Goal: Task Accomplishment & Management: Manage account settings

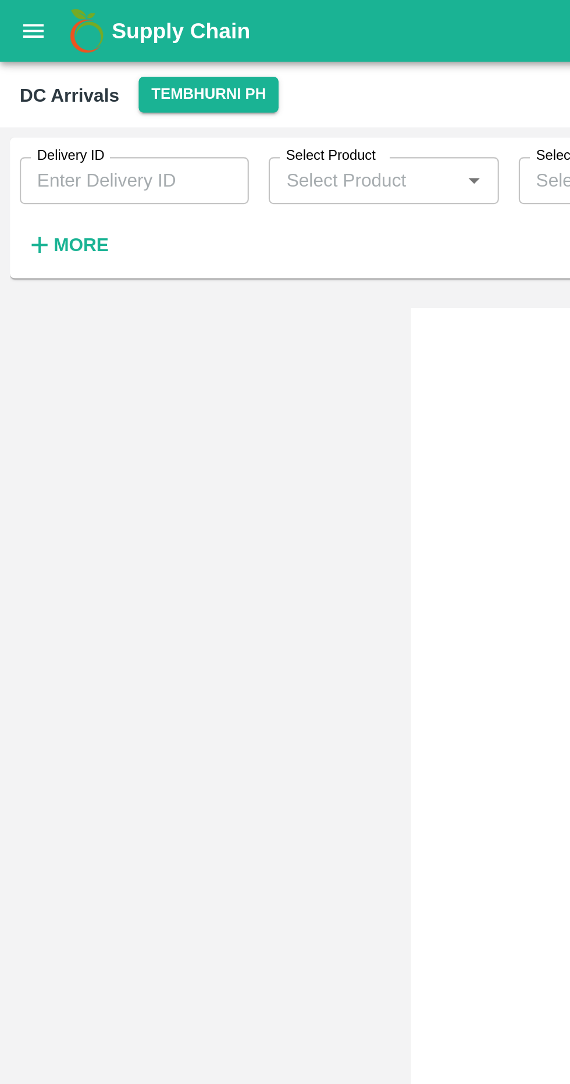
click at [39, 114] on strong "More" at bounding box center [38, 114] width 26 height 9
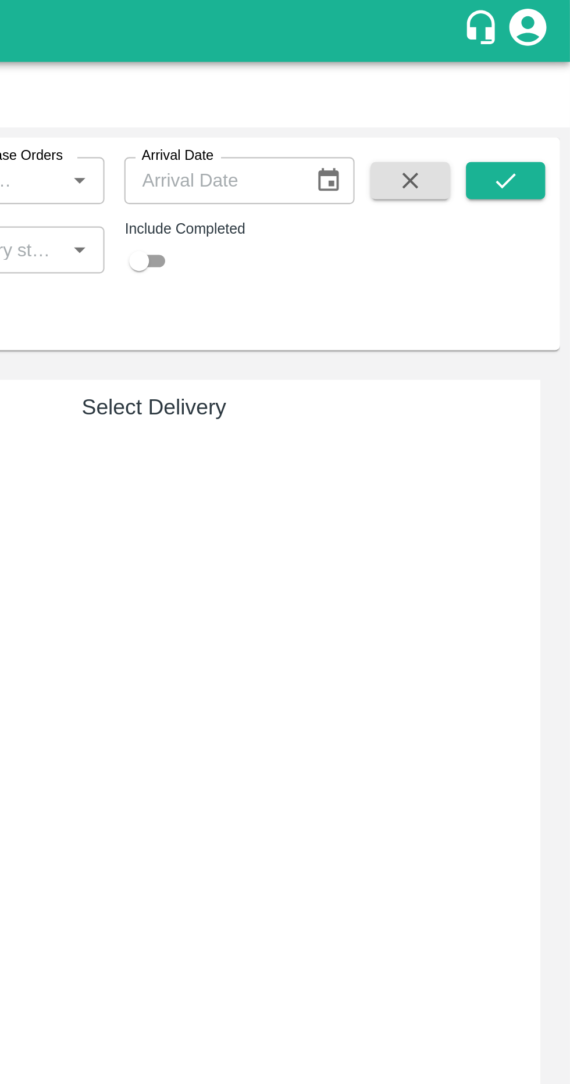
click at [342, 128] on div "Status   *" at bounding box center [298, 117] width 108 height 22
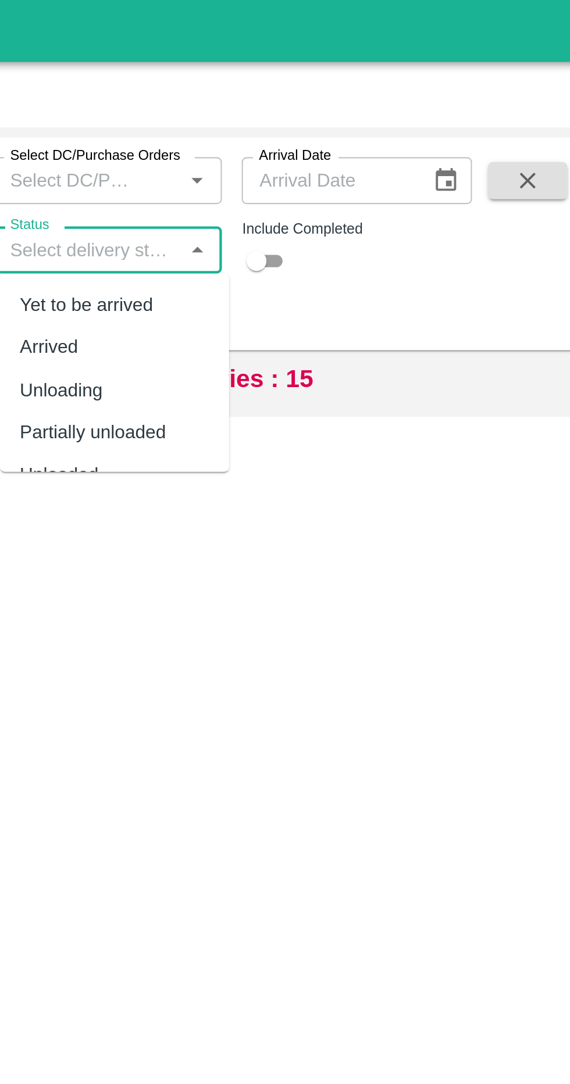
click at [301, 163] on div "Arrived" at bounding box center [301, 163] width 108 height 20
type input "Arrived"
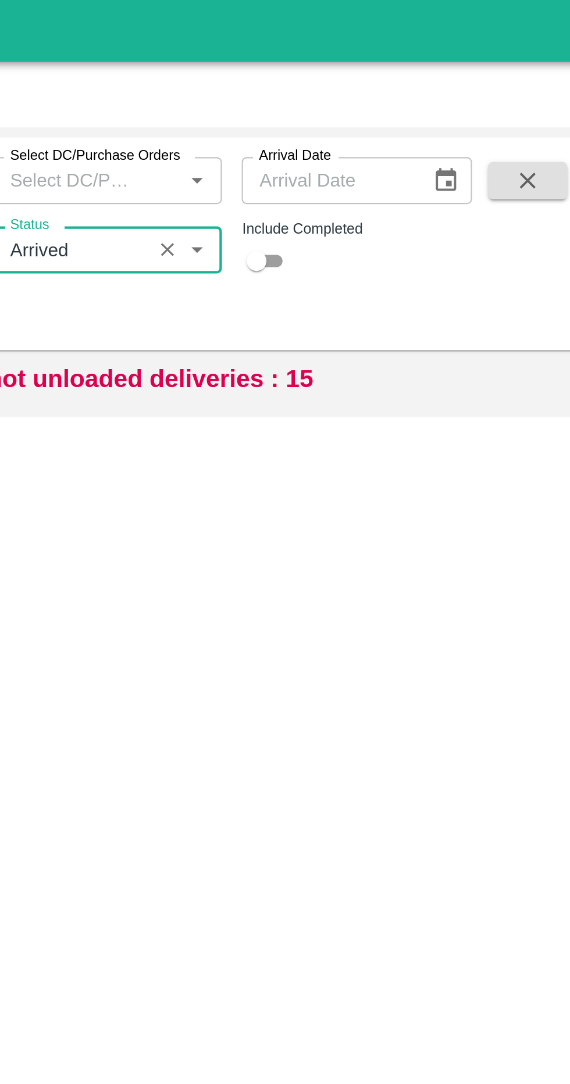
click at [485, 88] on button "button" at bounding box center [494, 84] width 37 height 17
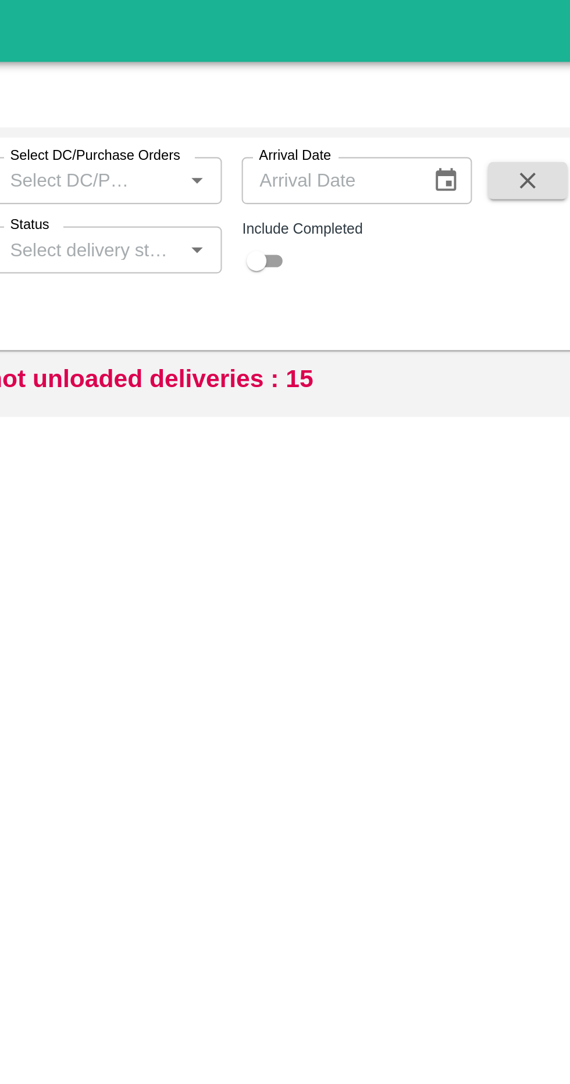
click at [323, 118] on input "Status" at bounding box center [287, 117] width 81 height 15
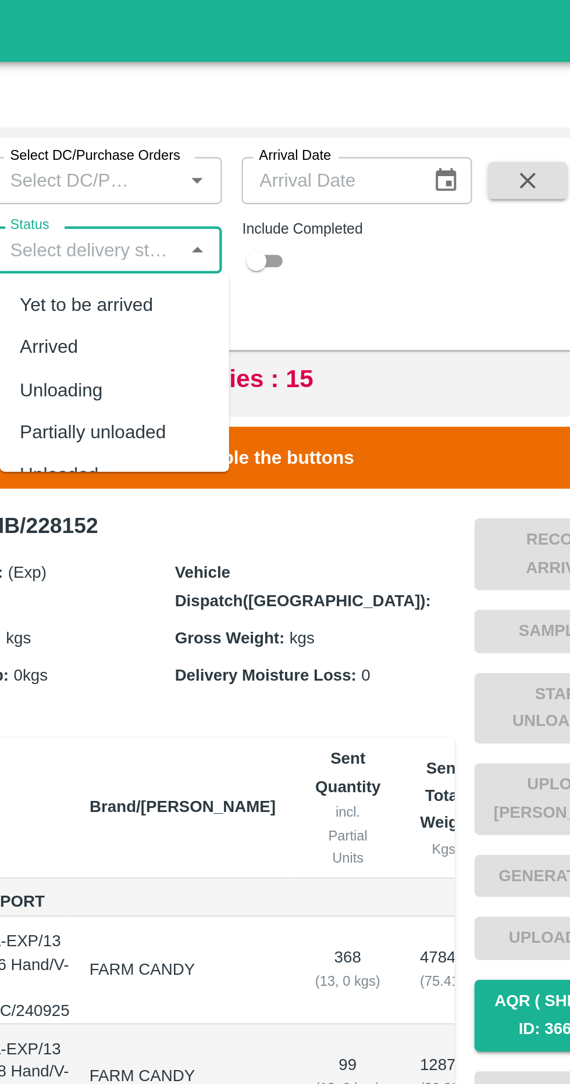
click at [317, 158] on div "Arrived" at bounding box center [301, 163] width 108 height 20
type input "Arrived"
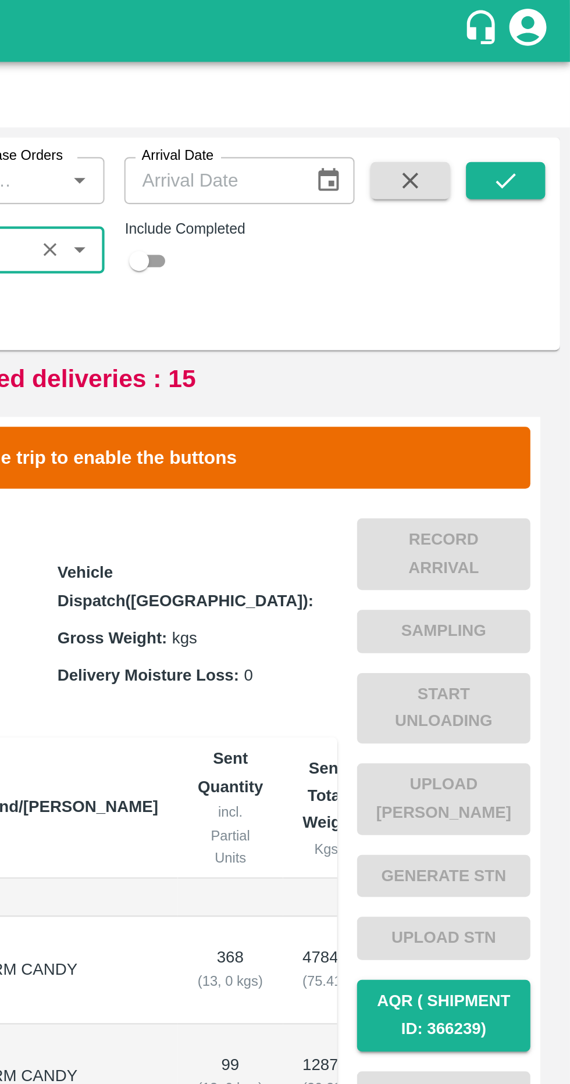
click at [541, 90] on icon "submit" at bounding box center [539, 84] width 13 height 13
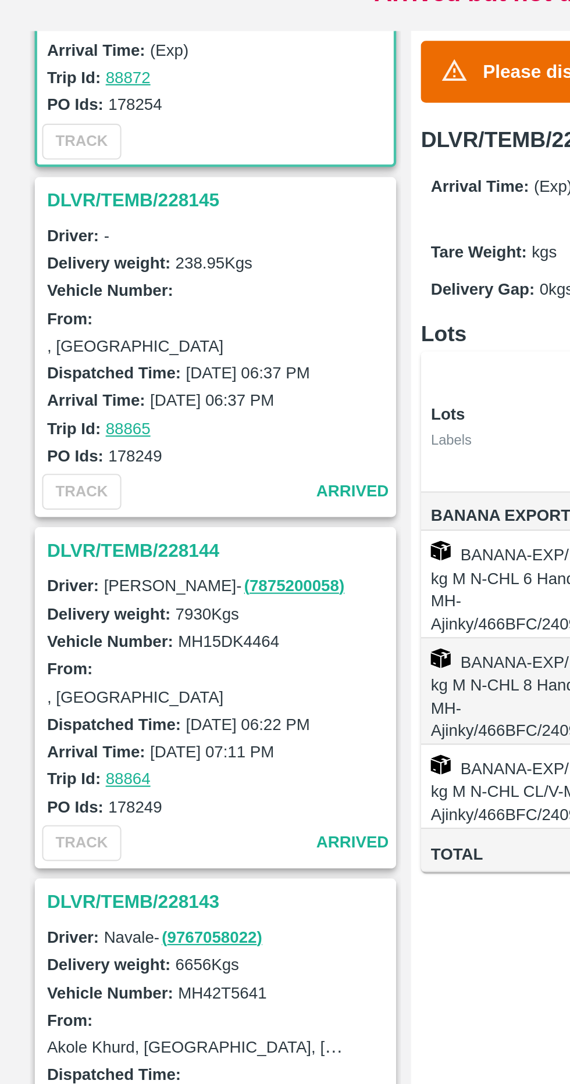
scroll to position [101, 0]
click at [47, 444] on h3 "DLVR/TEMB/228144" at bounding box center [103, 440] width 162 height 15
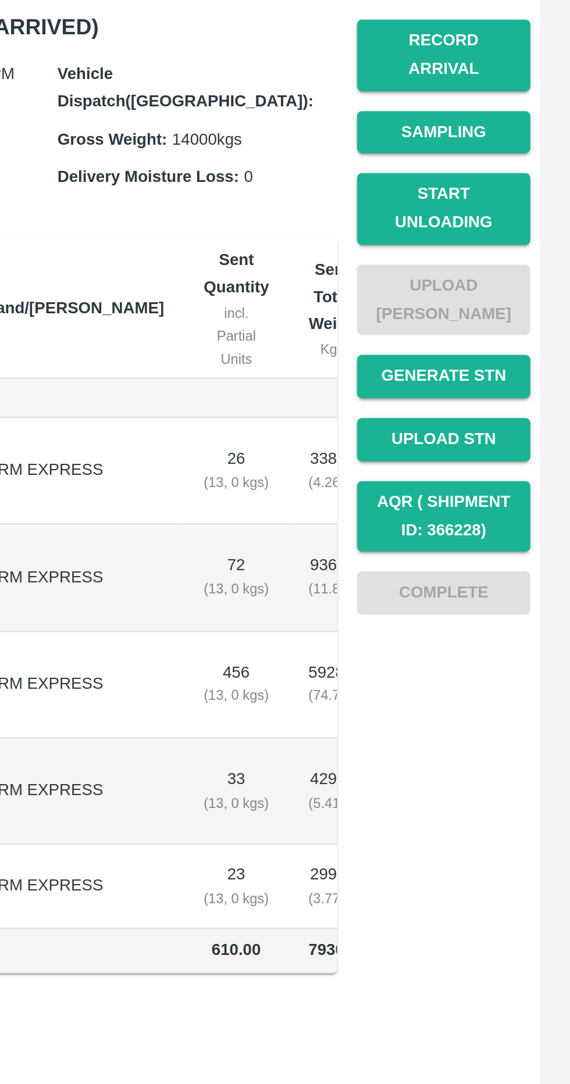
scroll to position [272, 0]
click at [534, 283] on button "Start Unloading" at bounding box center [510, 294] width 81 height 34
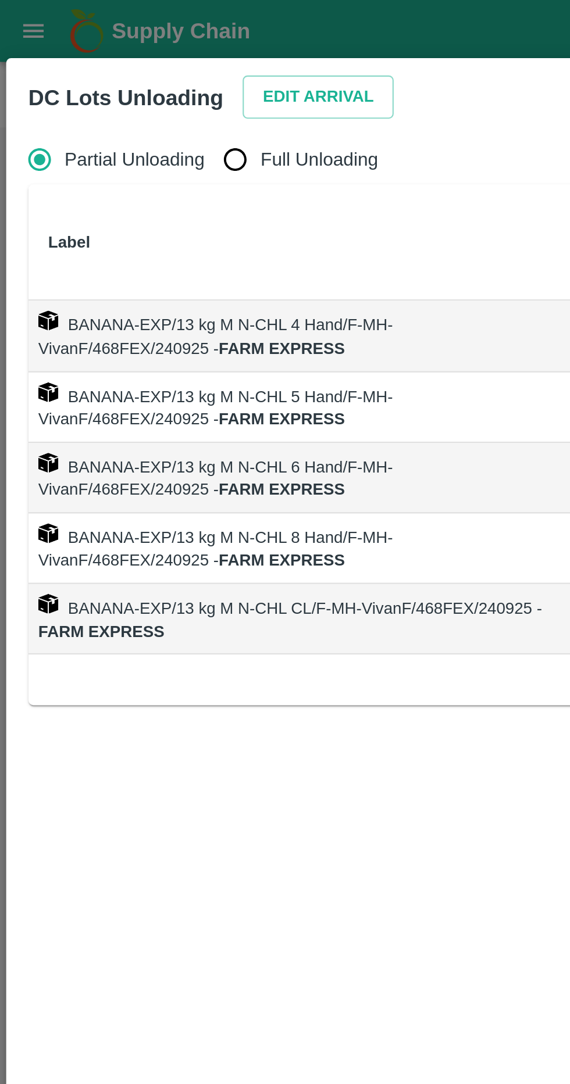
click at [141, 54] on button "Edit Arrival" at bounding box center [149, 45] width 71 height 20
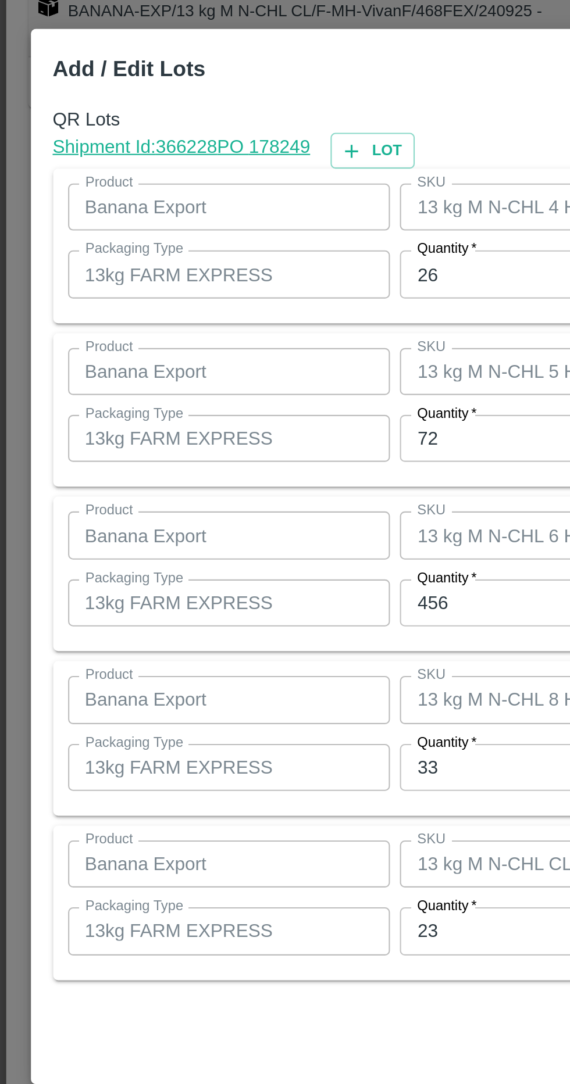
click at [226, 411] on input "26" at bounding box center [264, 409] width 152 height 22
type input "24"
click at [233, 495] on input "72" at bounding box center [264, 487] width 152 height 22
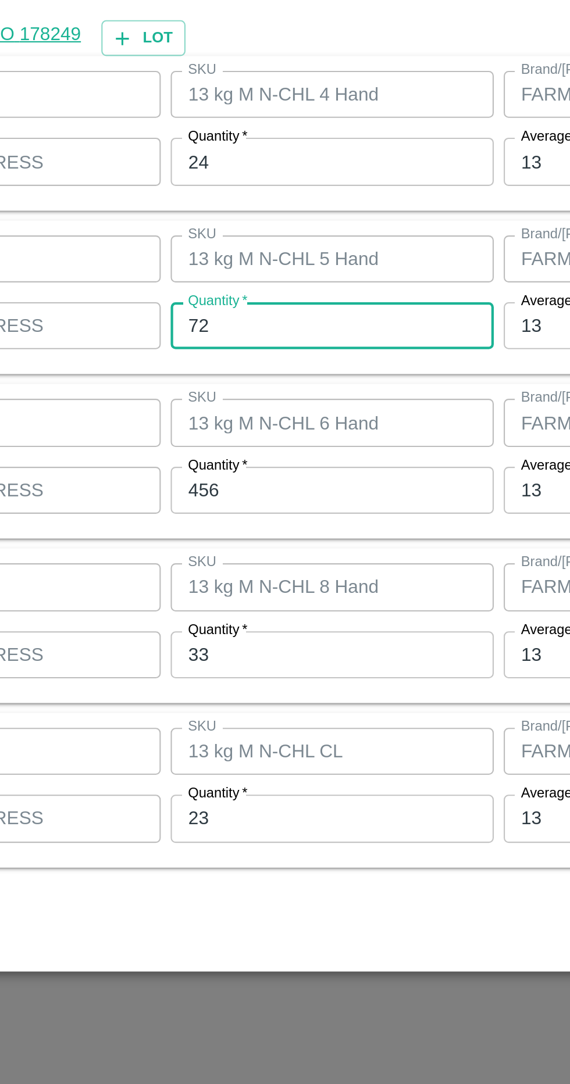
type input "7"
type input "64"
click at [275, 559] on input "456" at bounding box center [264, 564] width 152 height 22
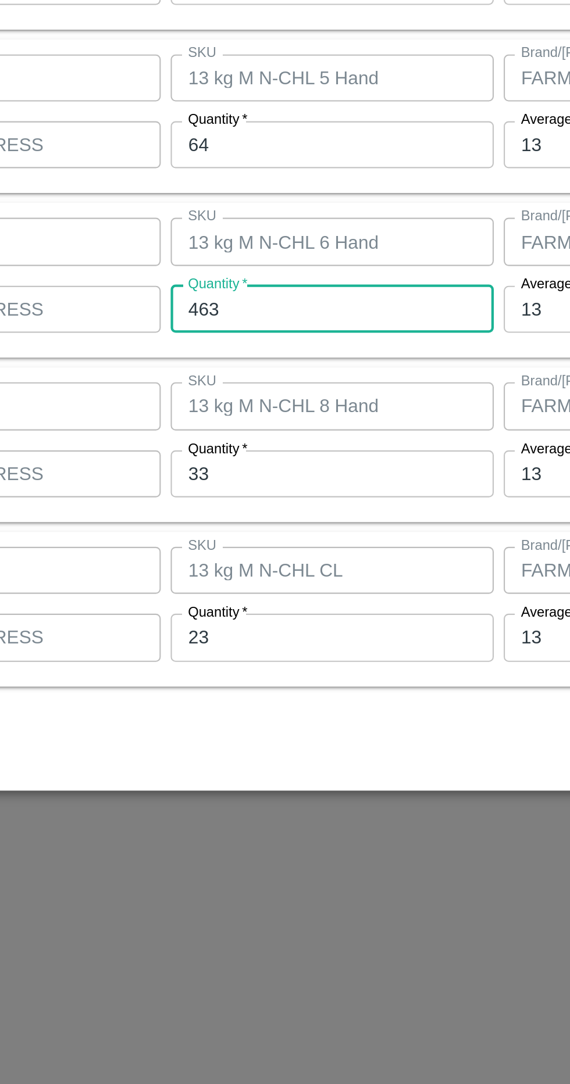
type input "463"
click at [279, 644] on input "33" at bounding box center [264, 641] width 152 height 22
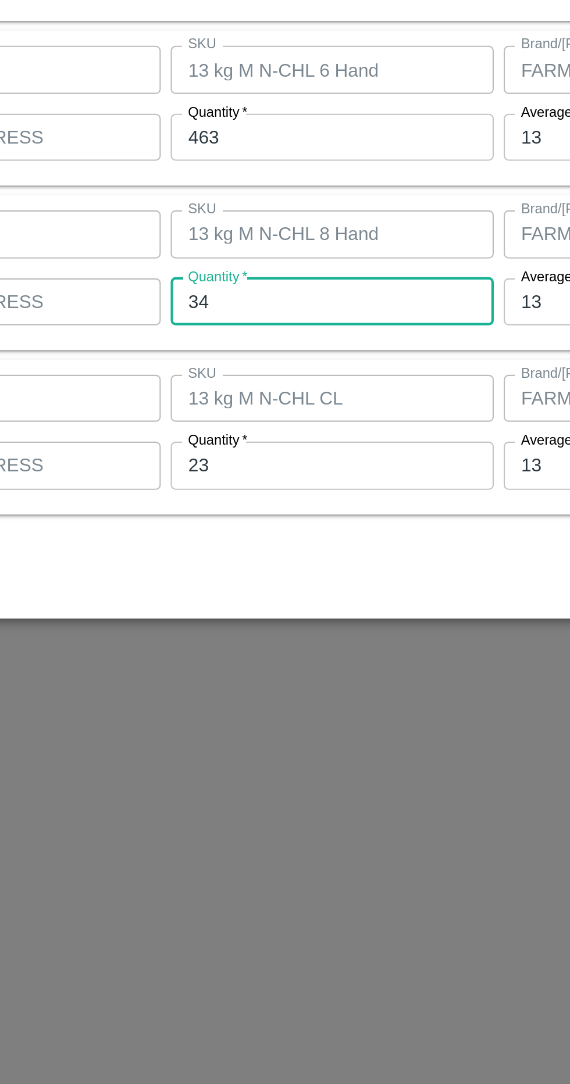
type input "34"
click at [281, 728] on input "23" at bounding box center [264, 718] width 152 height 22
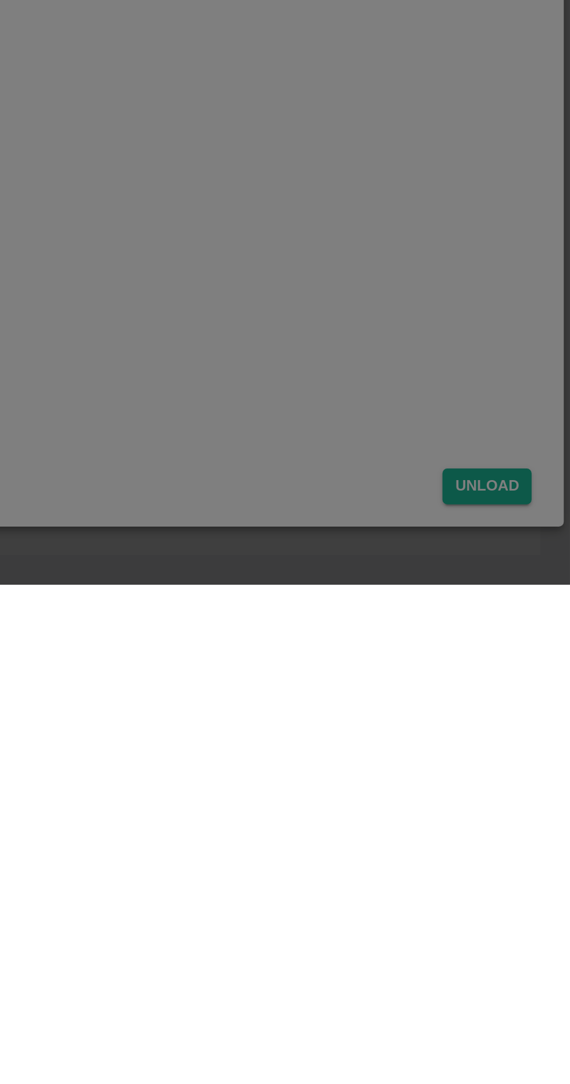
scroll to position [0, 0]
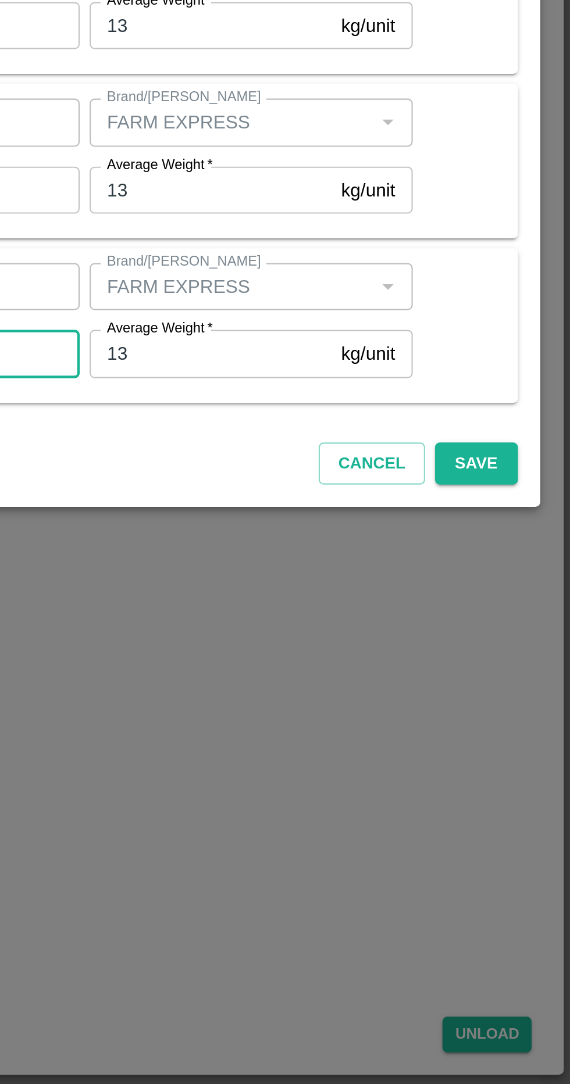
click at [541, 769] on button "Save" at bounding box center [525, 770] width 38 height 20
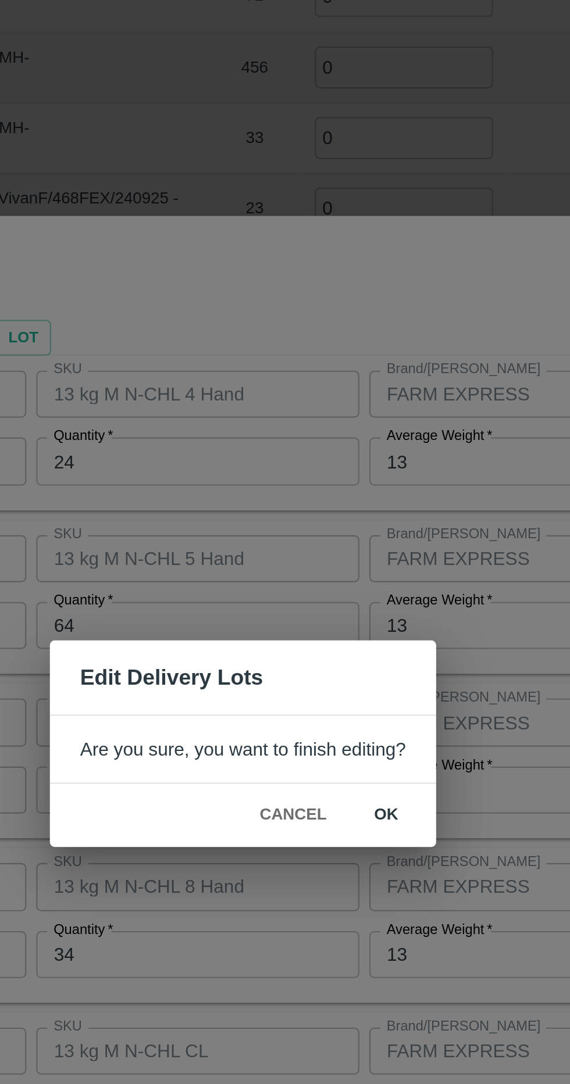
click at [347, 581] on button "ok" at bounding box center [352, 576] width 37 height 20
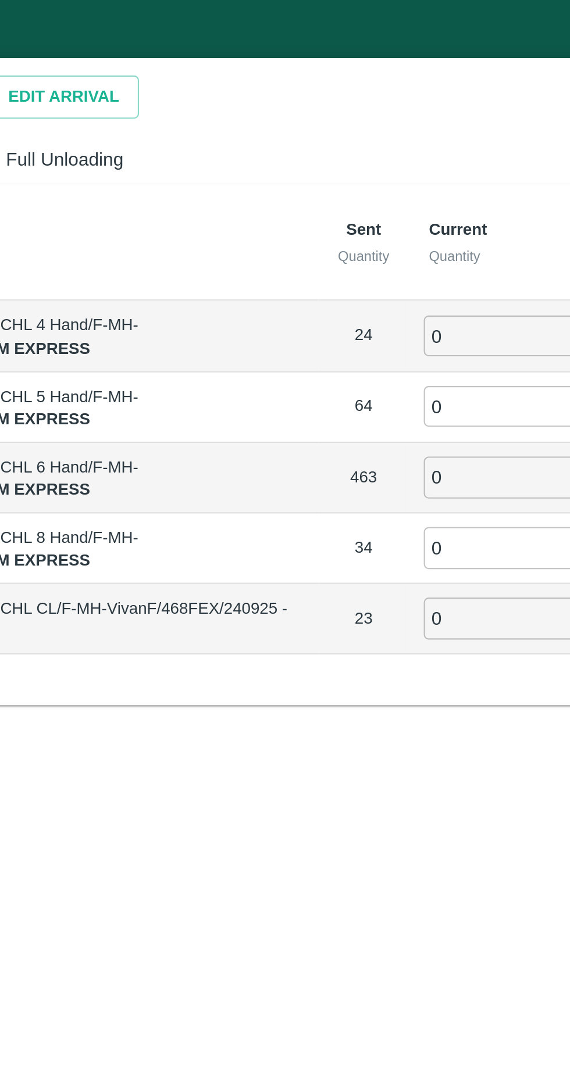
click at [351, 160] on input "0" at bounding box center [361, 157] width 84 height 19
click at [154, 77] on span "Full Unloading" at bounding box center [150, 75] width 55 height 13
click at [122, 77] on input "Full Unloading" at bounding box center [110, 74] width 23 height 23
radio input "true"
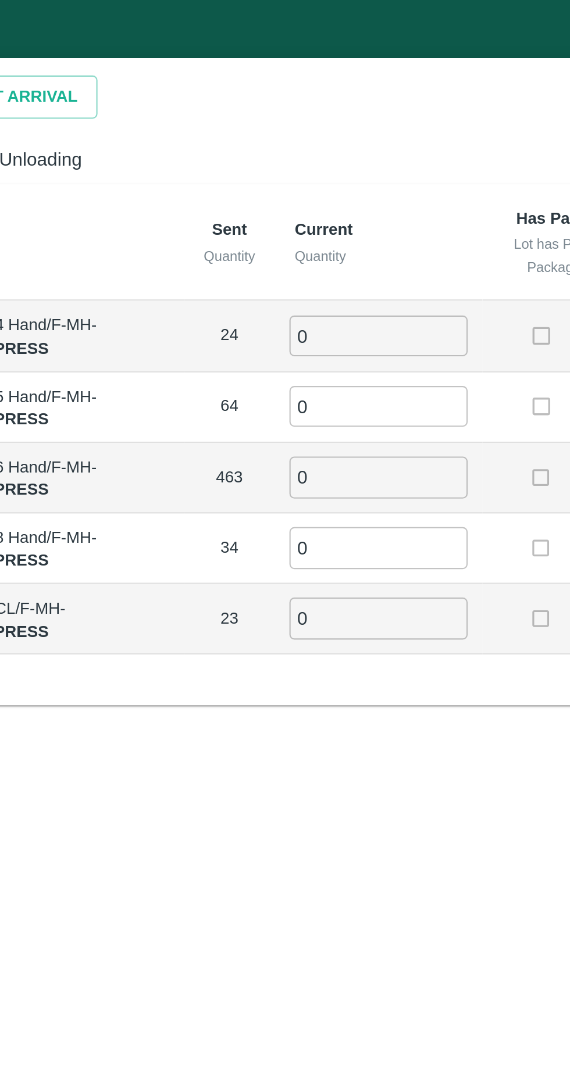
click at [322, 160] on input "0" at bounding box center [317, 157] width 84 height 19
type input "24"
click at [343, 195] on input "0" at bounding box center [317, 190] width 84 height 19
type input "4"
click at [344, 227] on input "0" at bounding box center [317, 224] width 84 height 19
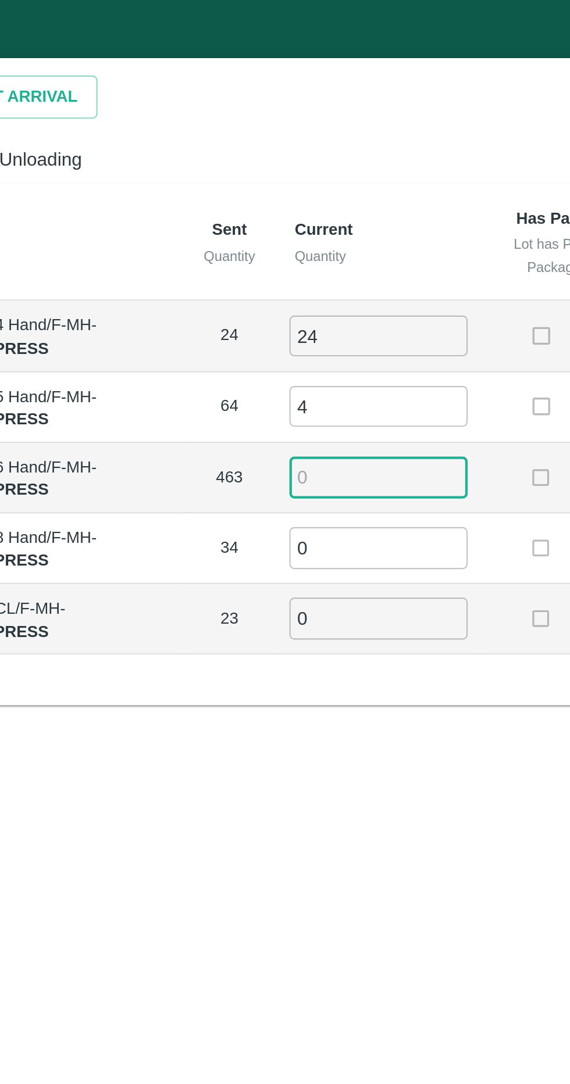
click at [333, 195] on input "4" at bounding box center [317, 190] width 84 height 19
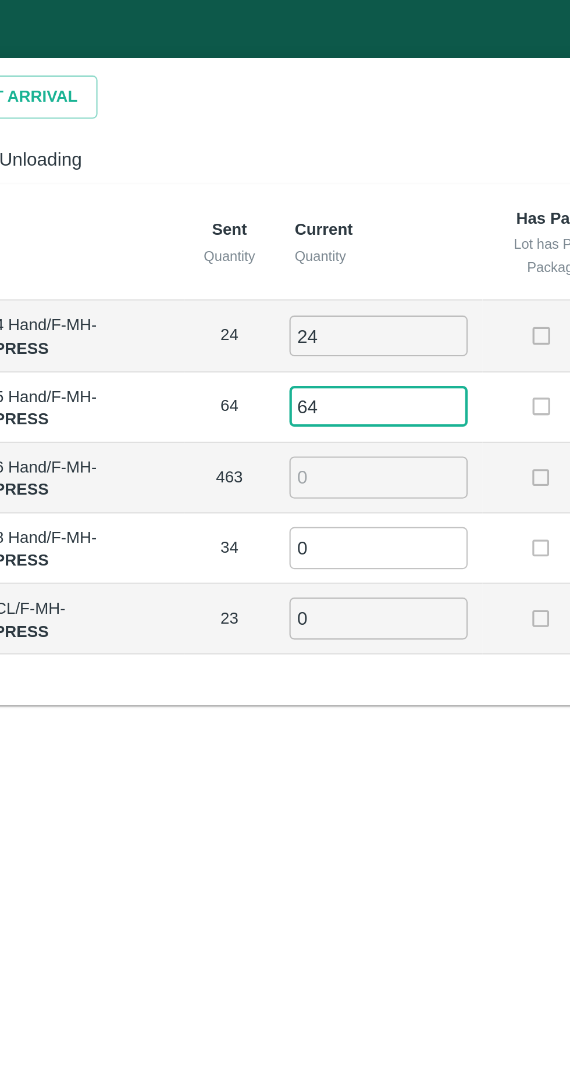
type input "64"
click at [351, 225] on input "number" at bounding box center [317, 224] width 84 height 19
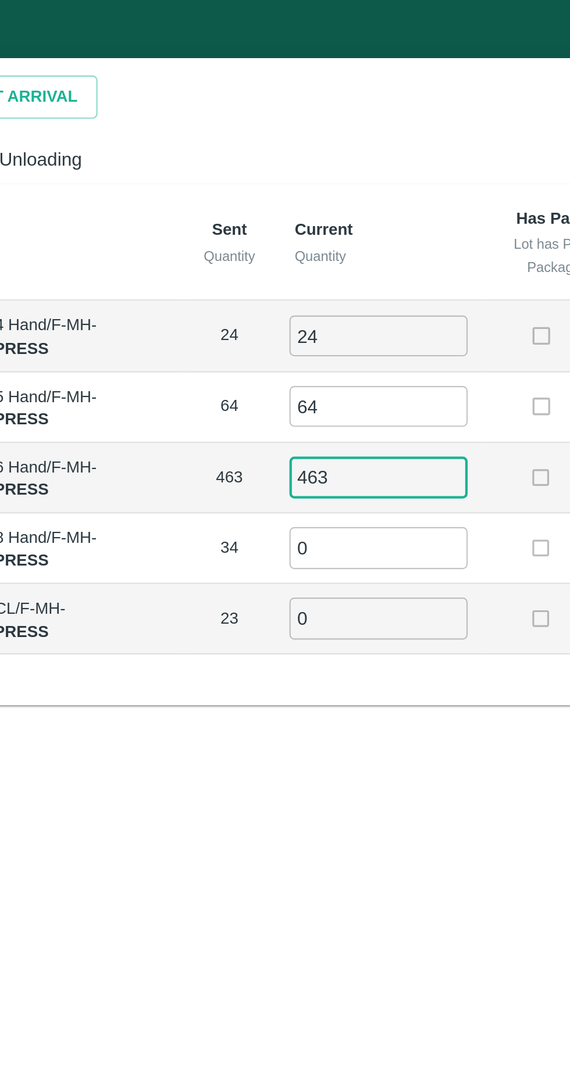
type input "463"
click at [351, 256] on input "0" at bounding box center [317, 257] width 84 height 19
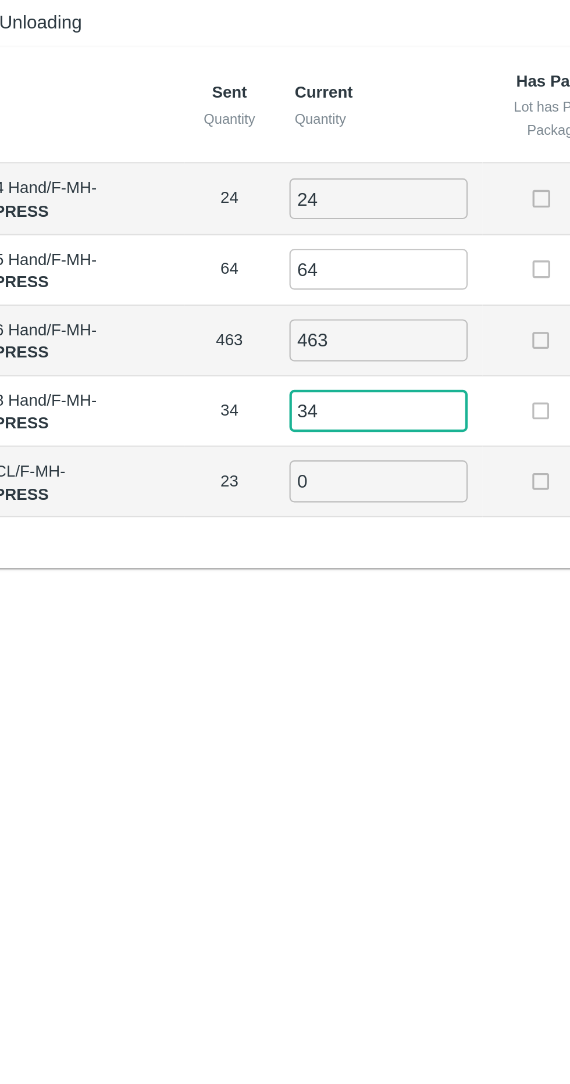
type input "34"
click at [347, 291] on input "0" at bounding box center [317, 290] width 84 height 19
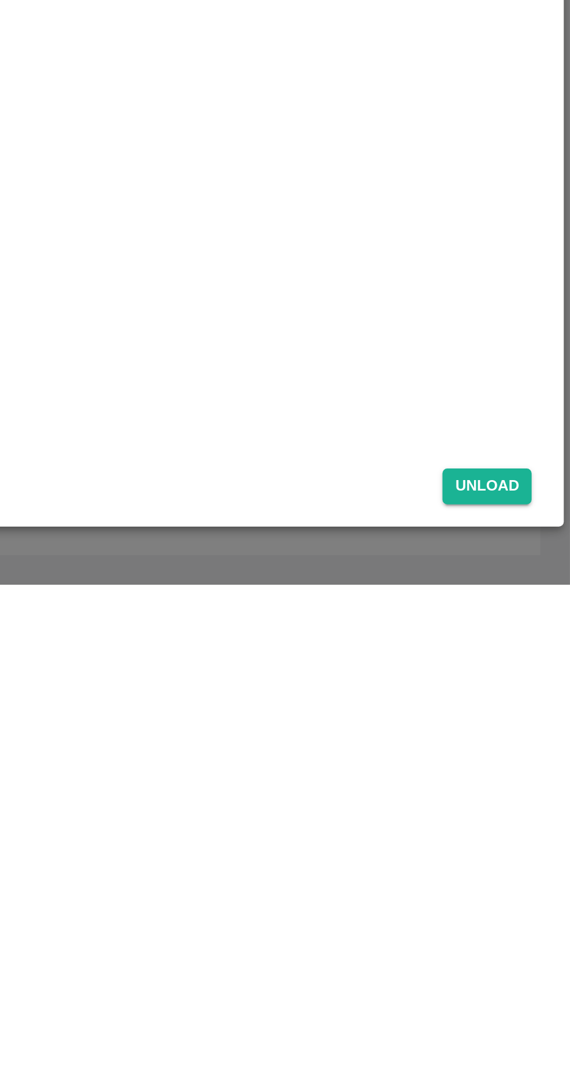
type input "23"
click at [540, 1040] on button "Unload" at bounding box center [531, 1038] width 42 height 17
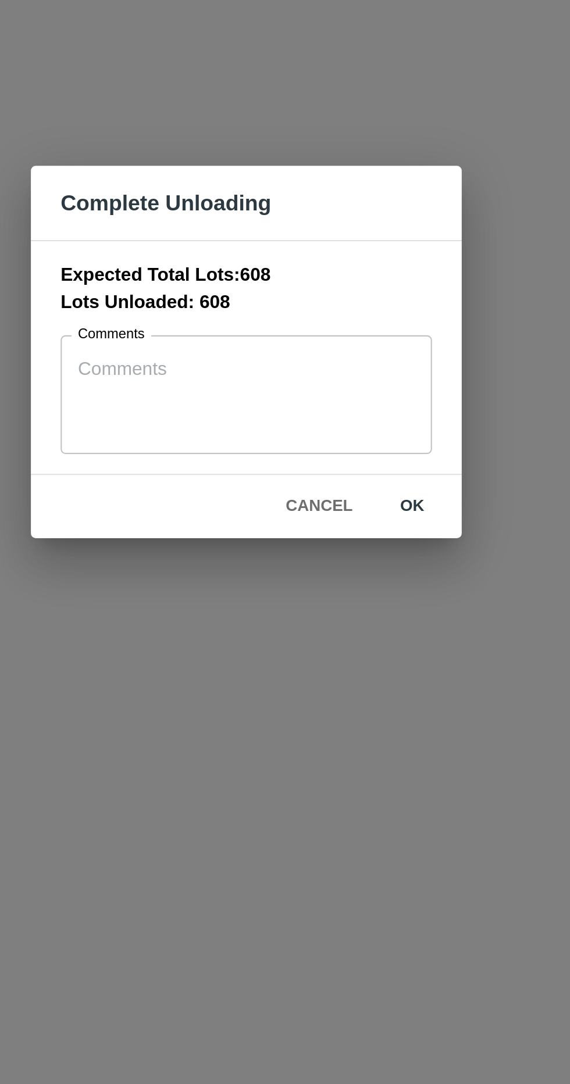
click at [335, 552] on textarea "Comments" at bounding box center [285, 562] width 158 height 37
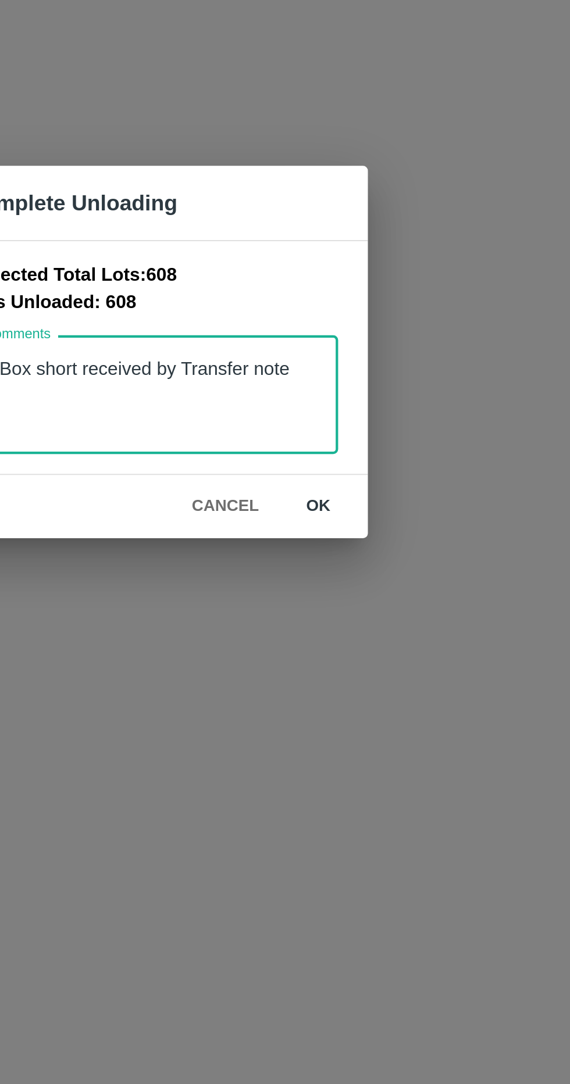
type textarea "2 Box short received by Transfer note"
click at [359, 619] on button "ok" at bounding box center [362, 615] width 37 height 20
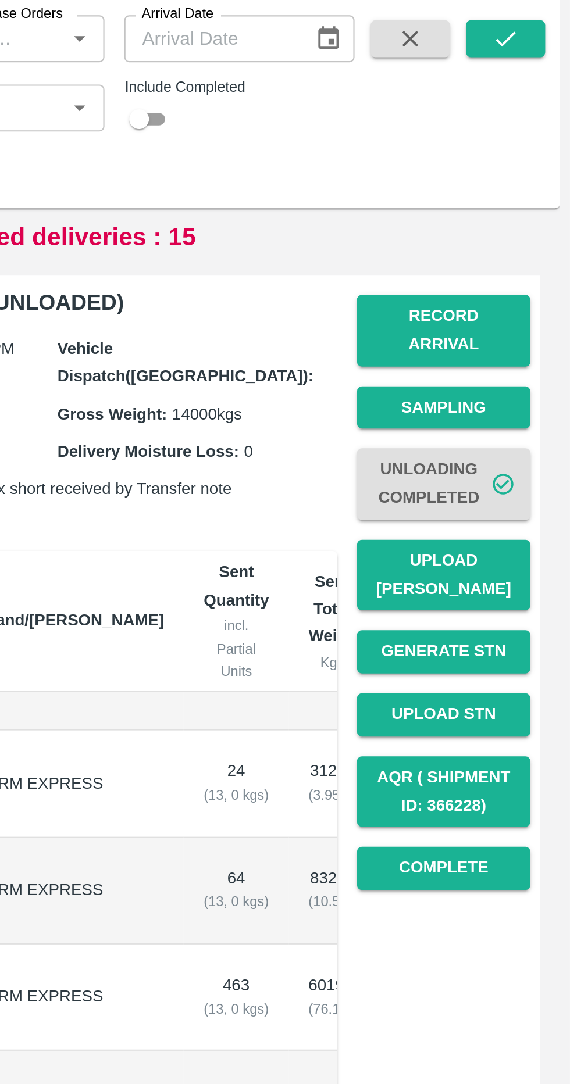
click at [520, 320] on button "Upload [PERSON_NAME]" at bounding box center [510, 337] width 81 height 34
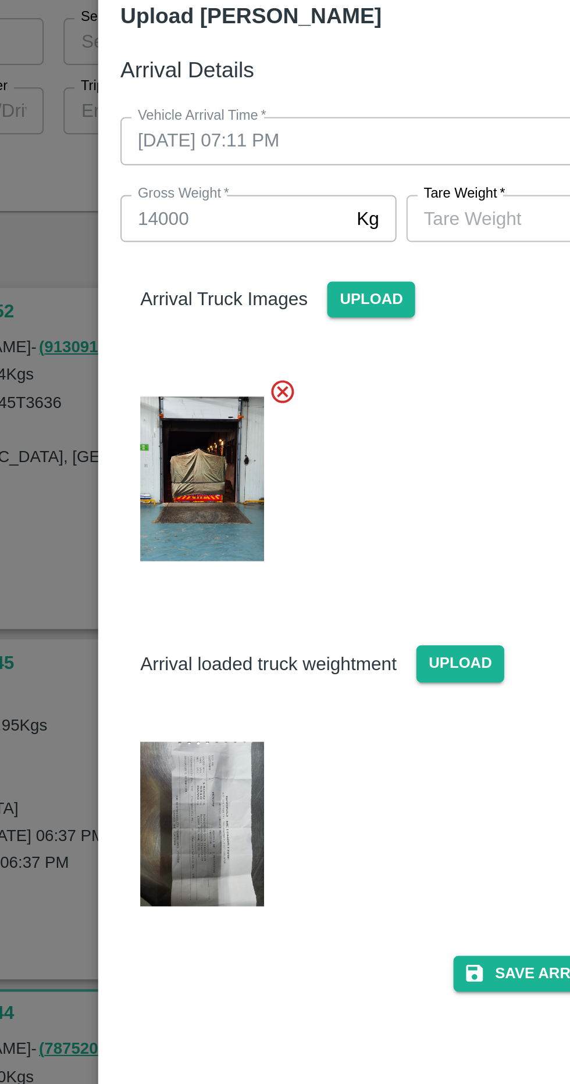
click at [323, 256] on div at bounding box center [280, 287] width 273 height 108
click at [192, 451] on img at bounding box center [191, 452] width 58 height 77
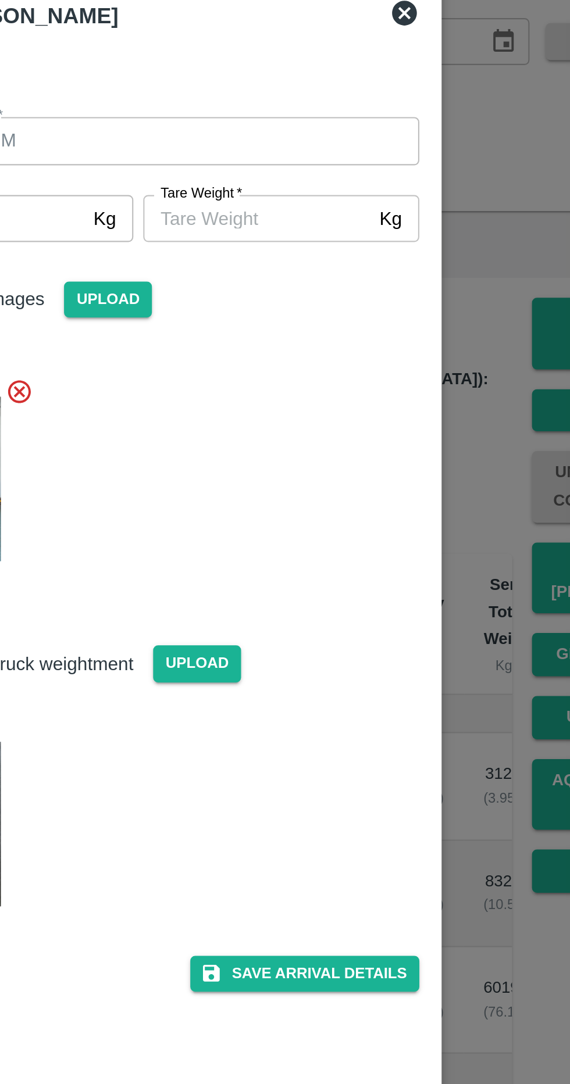
click at [354, 172] on input "[PERSON_NAME]   *" at bounding box center [340, 168] width 106 height 22
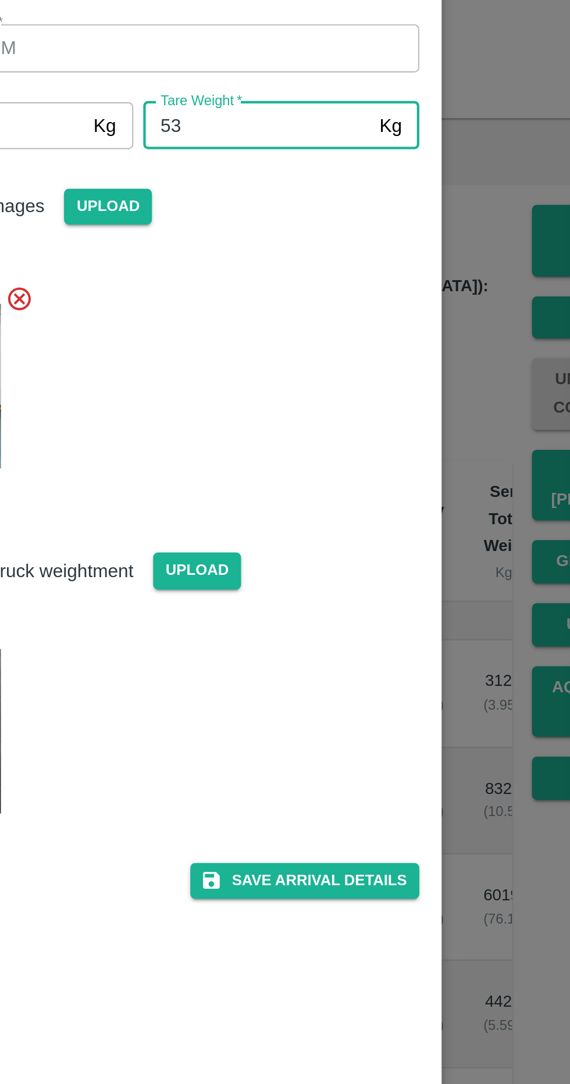
type input "531"
click at [433, 182] on div at bounding box center [285, 542] width 570 height 1084
